Goal: Information Seeking & Learning: Understand process/instructions

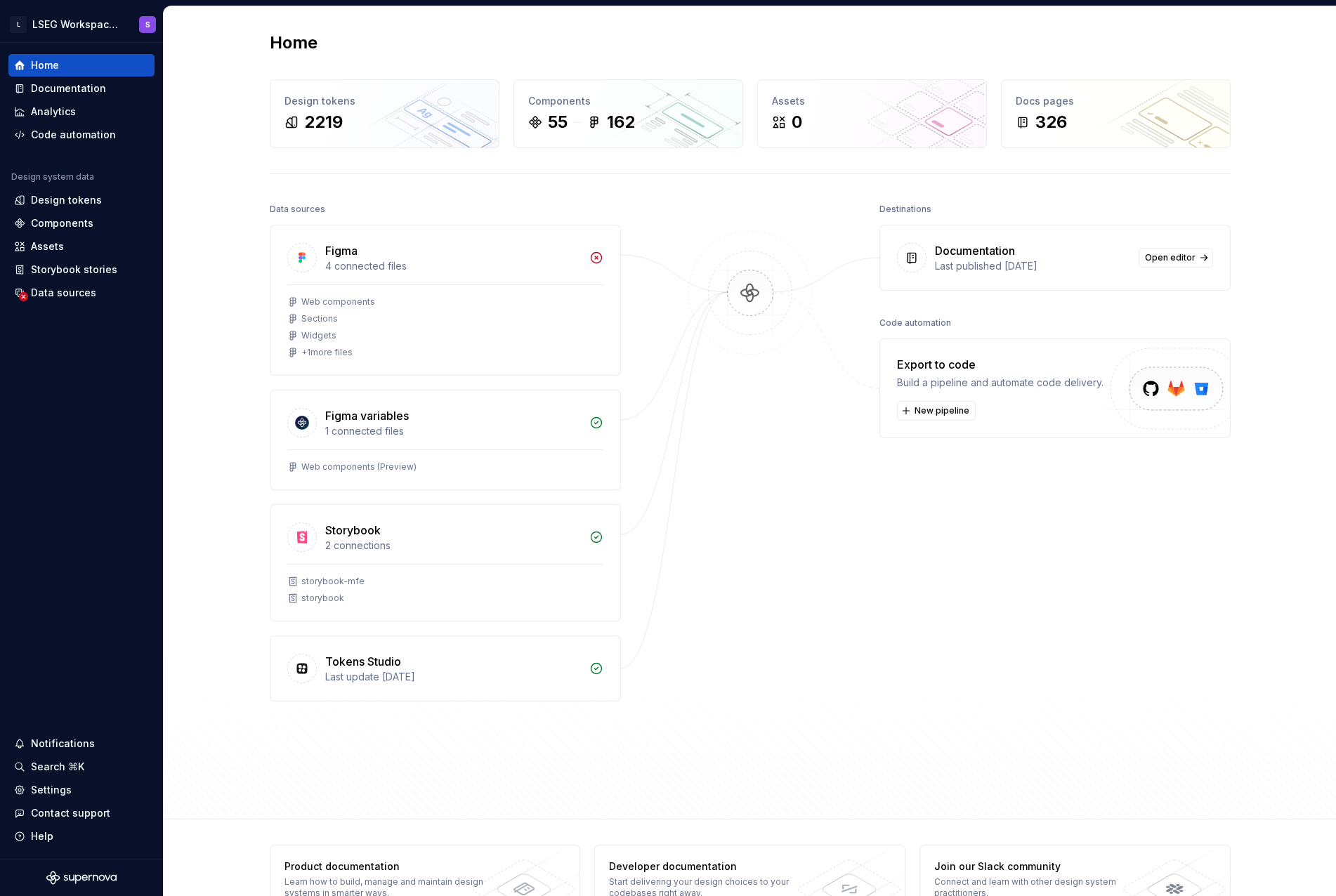
click at [721, 383] on div at bounding box center [750, 469] width 140 height 538
click at [78, 88] on div "Documentation" at bounding box center [68, 89] width 75 height 14
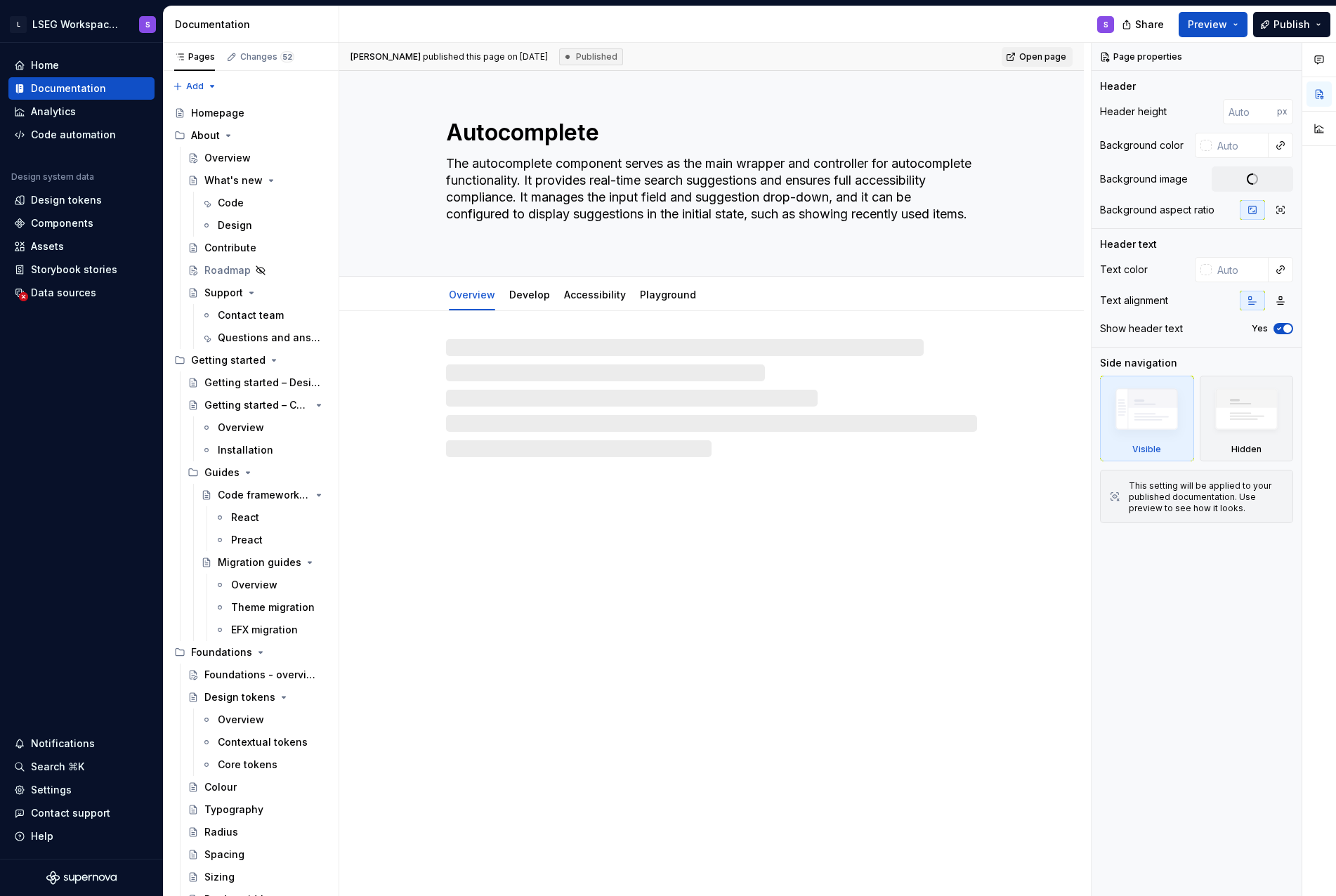
click at [1199, 28] on span "Preview" at bounding box center [1208, 25] width 40 height 14
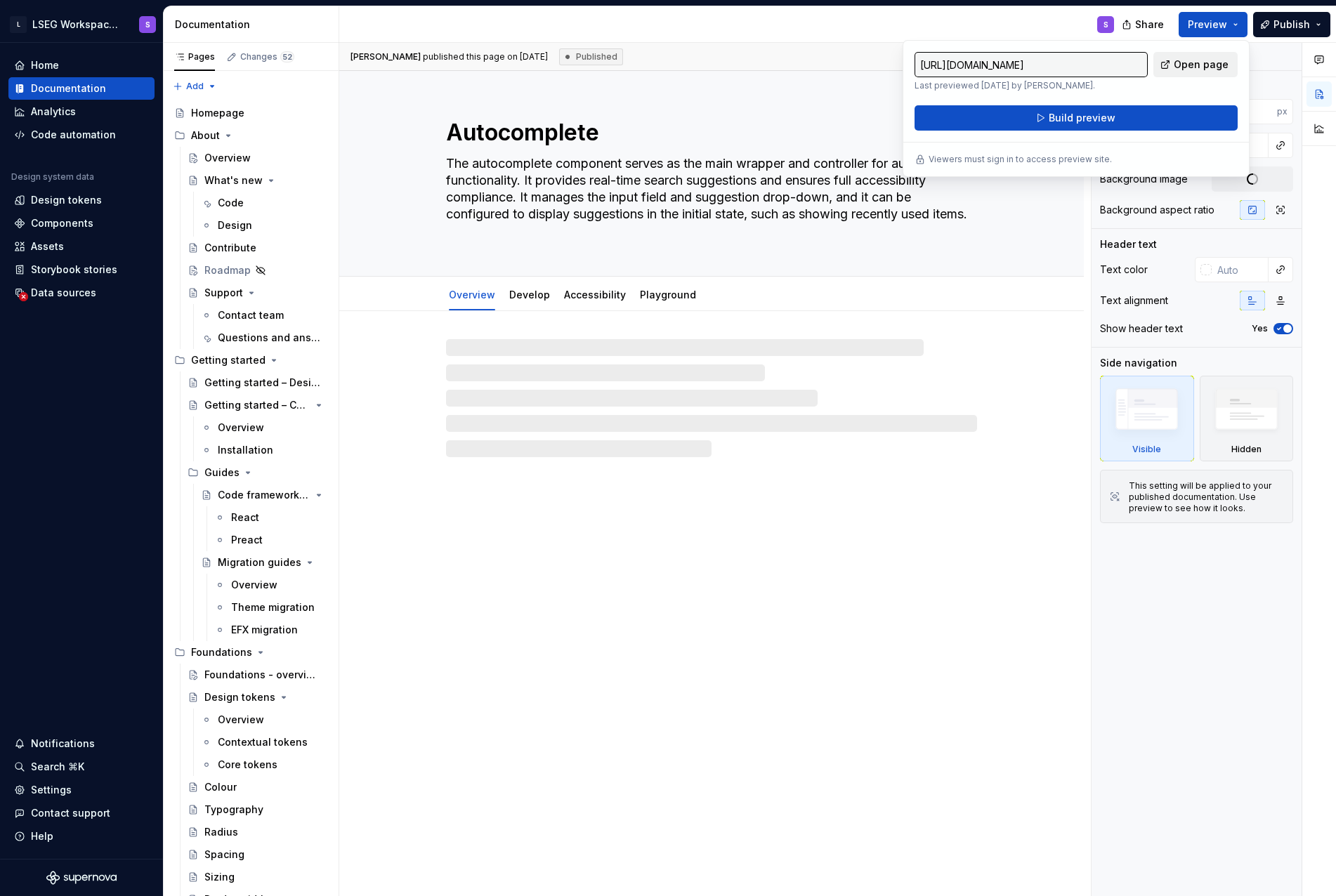
click at [1190, 73] on link "Open page" at bounding box center [1196, 65] width 84 height 25
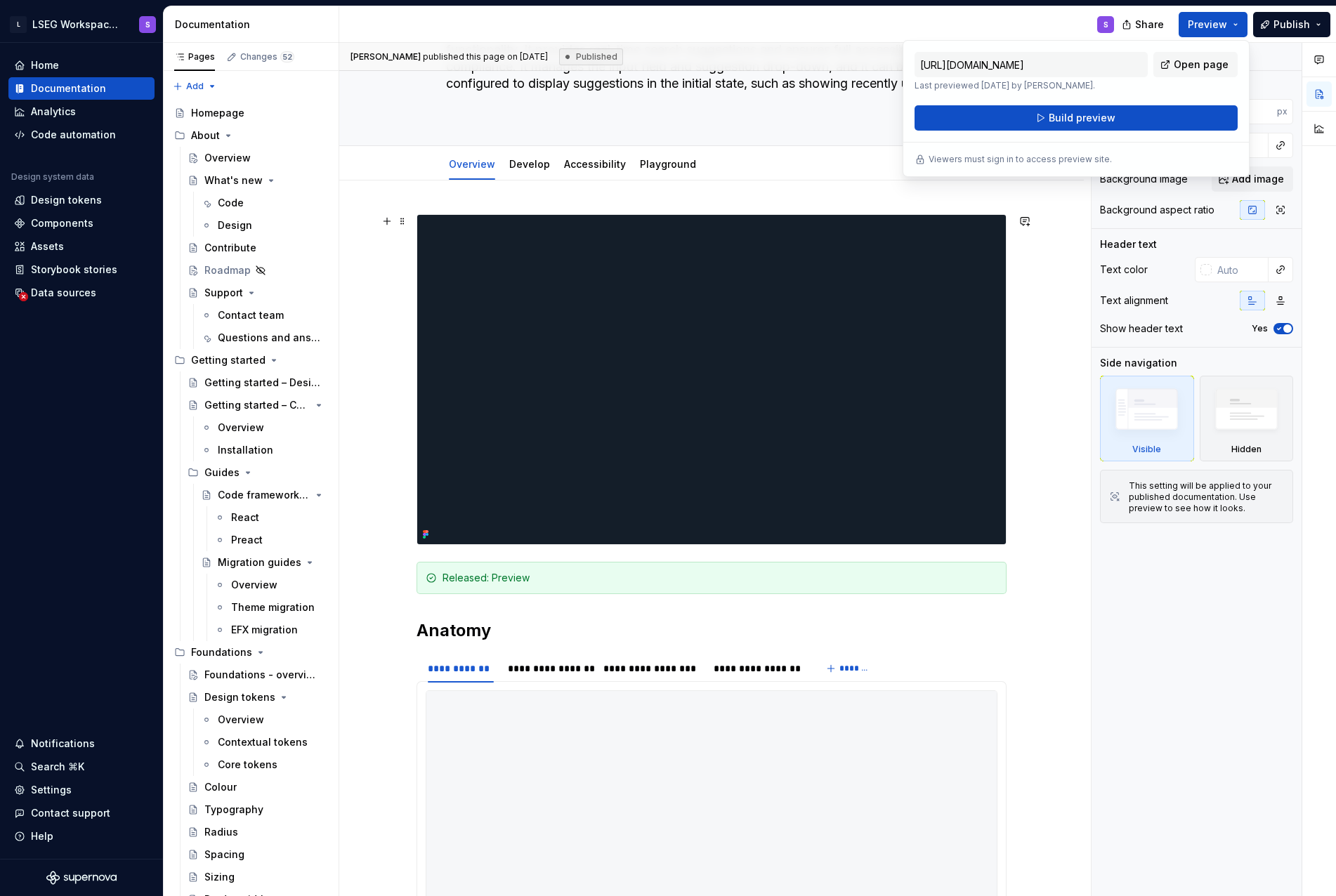
scroll to position [140, 0]
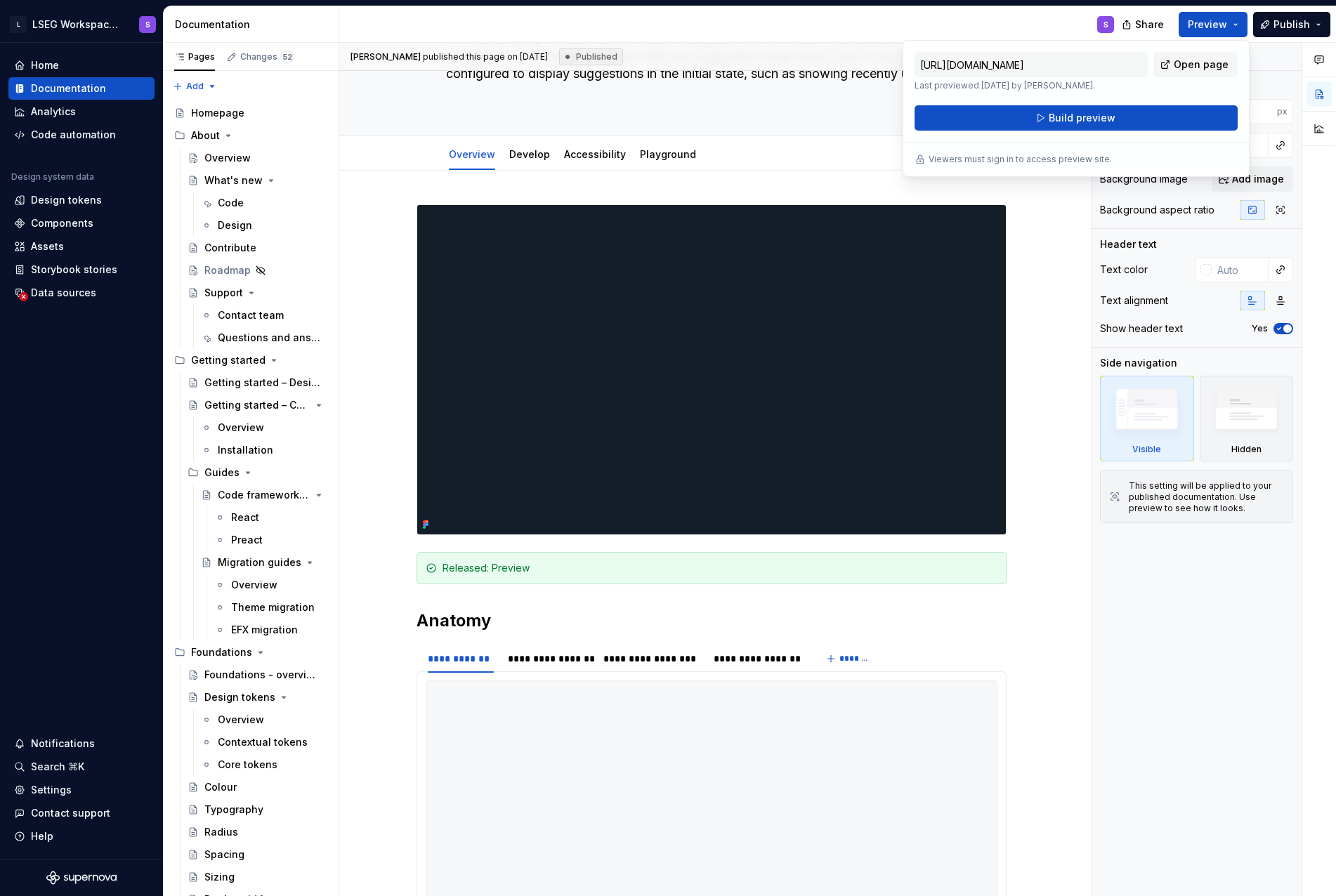
type textarea "*"
